Goal: Task Accomplishment & Management: Manage account settings

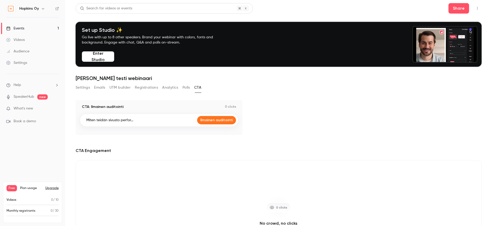
click at [28, 60] on link "Settings" at bounding box center [32, 62] width 65 height 11
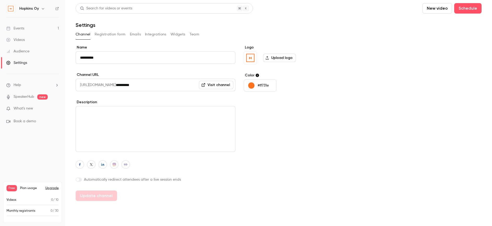
click at [116, 35] on button "Registration form" at bounding box center [110, 34] width 31 height 8
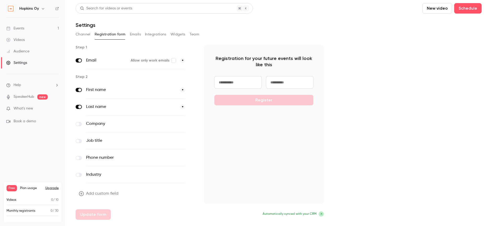
click at [150, 35] on button "Integrations" at bounding box center [155, 34] width 21 height 8
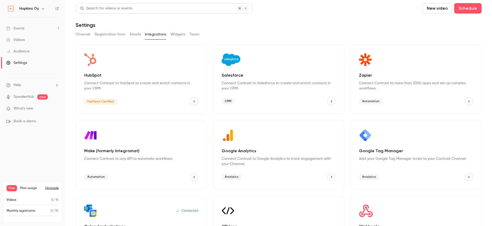
click at [192, 102] on icon "HubSpot" at bounding box center [194, 102] width 4 height 4
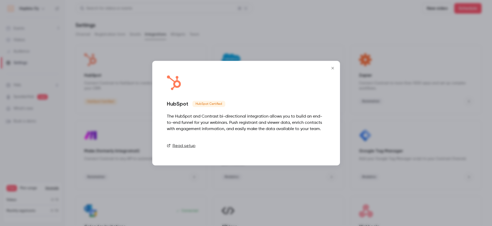
click at [313, 146] on link "Connect" at bounding box center [312, 145] width 26 height 10
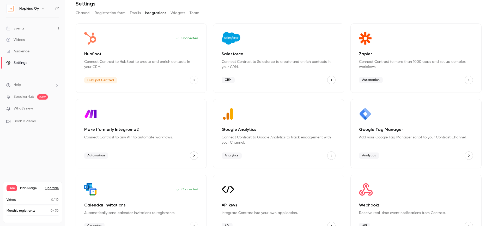
scroll to position [37, 0]
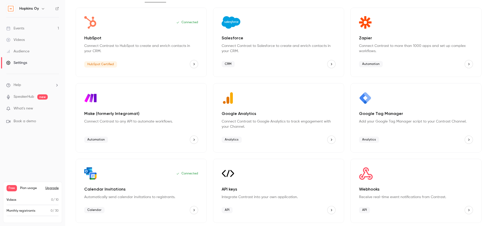
click at [193, 65] on icon "HubSpot" at bounding box center [194, 64] width 4 height 4
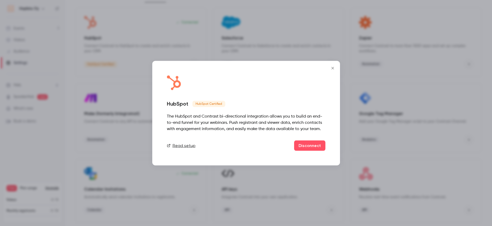
click at [332, 68] on icon "Close" at bounding box center [332, 68] width 6 height 4
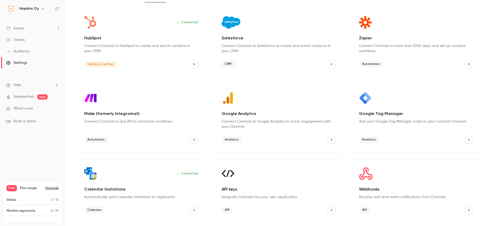
click at [134, 33] on div "Connected HubSpot Connect Contrast to HubSpot to create and enrich contacts in …" at bounding box center [141, 42] width 131 height 69
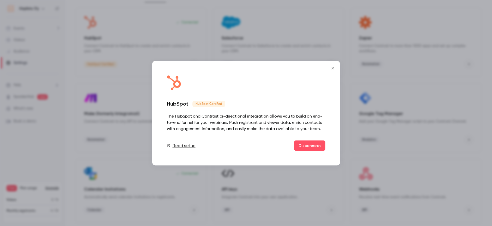
click at [331, 68] on icon "Close" at bounding box center [332, 68] width 6 height 4
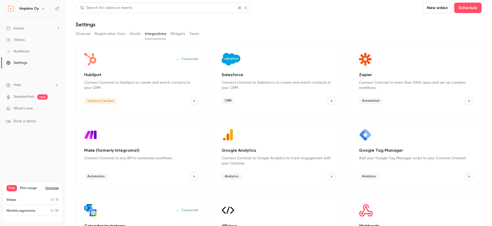
scroll to position [0, 0]
click at [20, 10] on h6 "Hopkins Oy" at bounding box center [29, 8] width 20 height 5
click at [8, 8] on img at bounding box center [11, 8] width 8 height 8
click at [20, 28] on div "Events" at bounding box center [15, 28] width 18 height 5
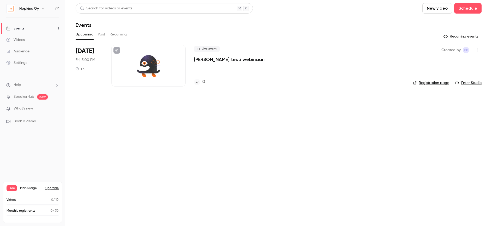
click at [157, 60] on div at bounding box center [148, 66] width 74 height 42
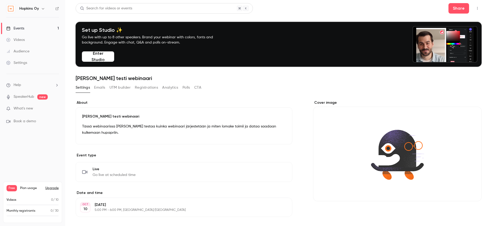
click at [95, 59] on button "Enter Studio" at bounding box center [98, 56] width 32 height 10
